Goal: Task Accomplishment & Management: Use online tool/utility

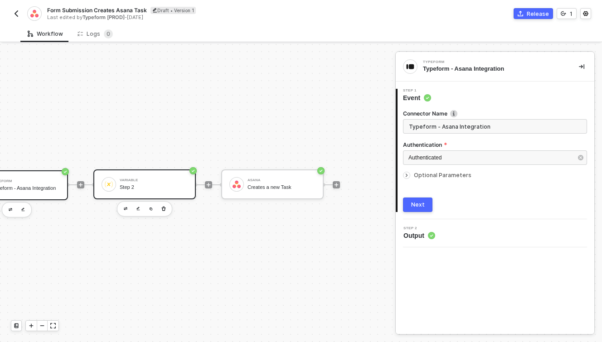
scroll to position [17, 47]
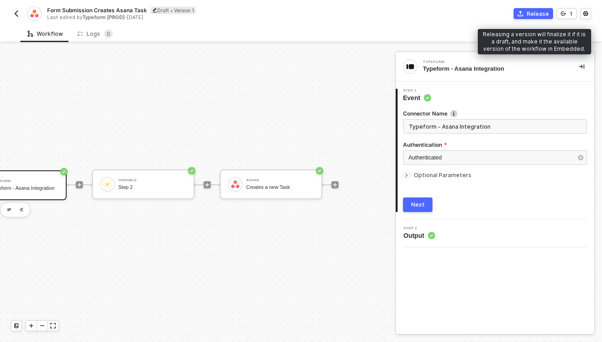
click at [540, 11] on div "Release" at bounding box center [538, 14] width 22 height 8
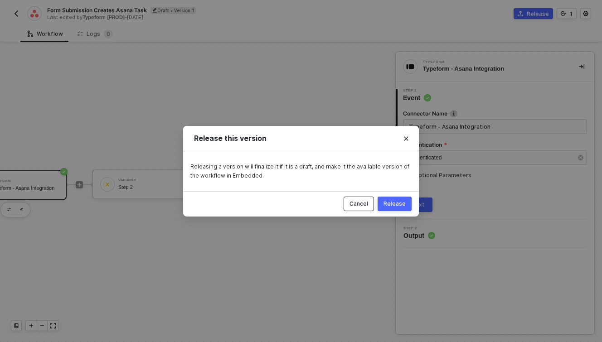
click at [353, 208] on button "Cancel" at bounding box center [359, 204] width 30 height 15
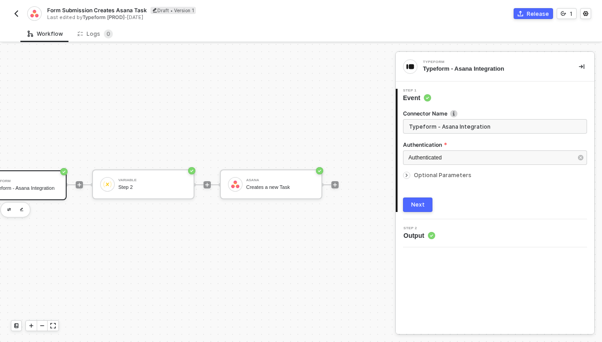
click at [420, 204] on div "Next" at bounding box center [418, 204] width 14 height 7
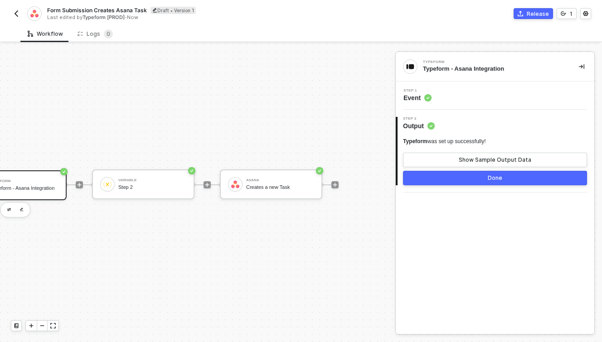
click at [442, 179] on button "Done" at bounding box center [495, 178] width 184 height 15
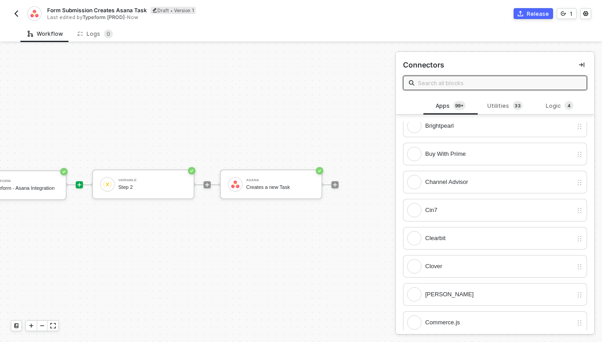
scroll to position [794, 0]
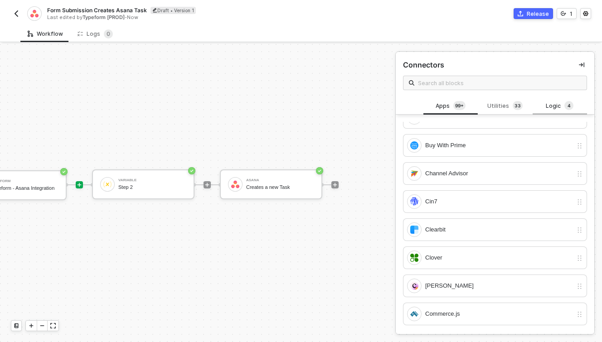
click at [563, 108] on div "Logic 4" at bounding box center [560, 106] width 40 height 10
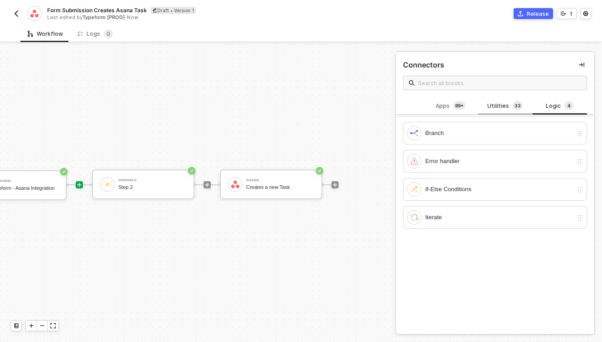
click at [506, 113] on div "Utilities 3 3" at bounding box center [505, 106] width 54 height 17
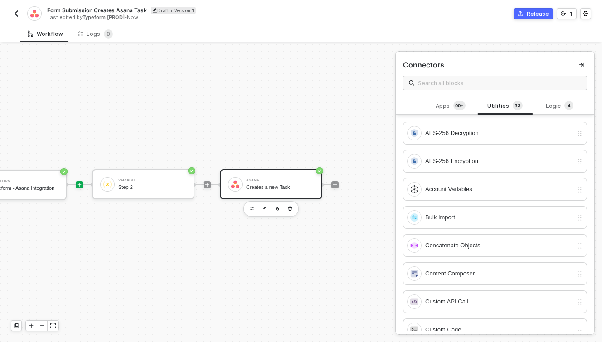
click at [259, 193] on div "[PERSON_NAME] Creates a new Task" at bounding box center [271, 185] width 102 height 30
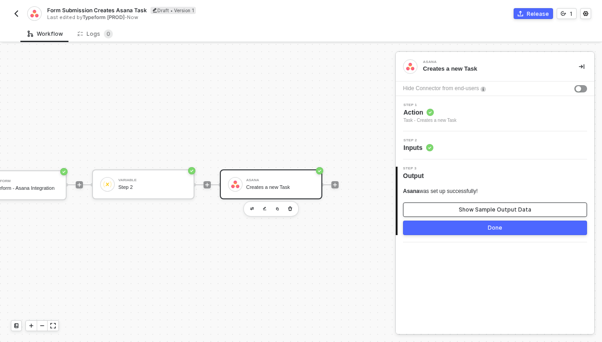
click at [443, 211] on button "Show Sample Output Data" at bounding box center [495, 210] width 184 height 15
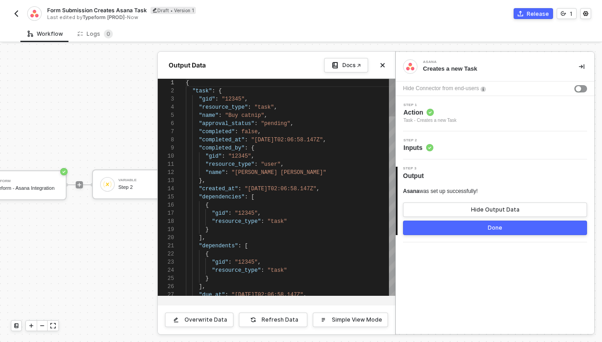
scroll to position [82, 0]
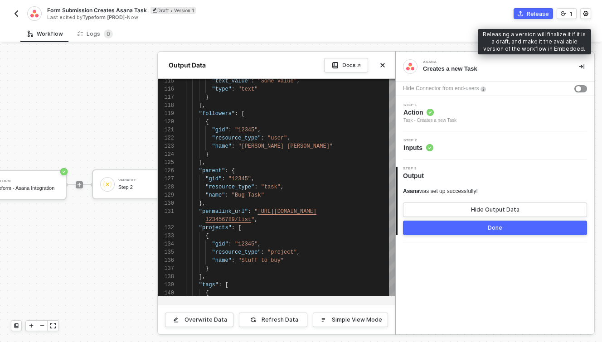
click at [532, 18] on button "Release" at bounding box center [533, 13] width 39 height 11
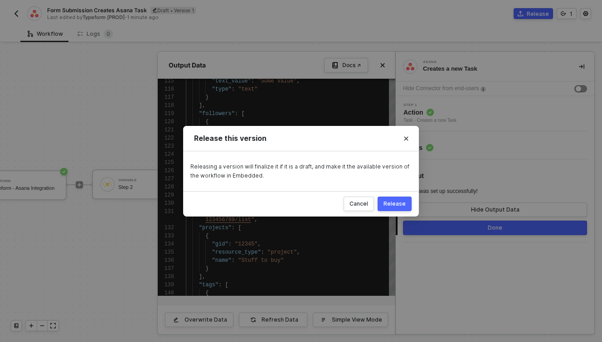
click at [396, 203] on div "Release" at bounding box center [395, 203] width 22 height 7
